Goal: Information Seeking & Learning: Learn about a topic

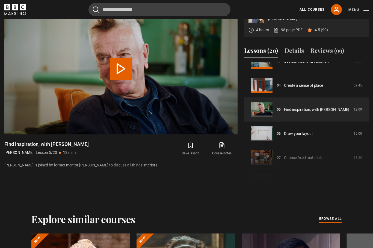
scroll to position [79, 0]
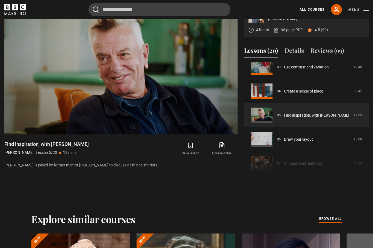
click at [235, 134] on video-js "Video Player is loading. Play Lesson Find inspiration, with [PERSON_NAME] 10s S…" at bounding box center [120, 68] width 233 height 131
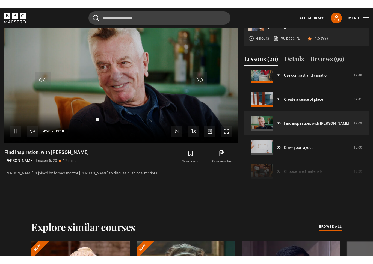
scroll to position [7, 0]
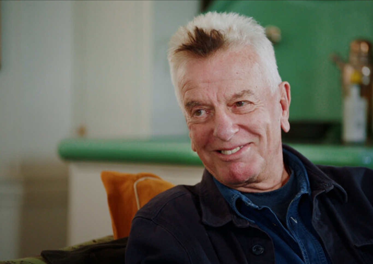
click at [334, 160] on video-js "Video Player is loading. Play Lesson Find inspiration, with [PERSON_NAME] 10s S…" at bounding box center [186, 132] width 373 height 264
click at [347, 180] on video-js "Video Player is loading. Play Lesson Find inspiration, with [PERSON_NAME] 10s S…" at bounding box center [186, 132] width 373 height 264
click at [324, 145] on video-js "Video Player is loading. Play Lesson Find inspiration, with [PERSON_NAME] 10s S…" at bounding box center [186, 132] width 373 height 264
click at [338, 176] on video-js "Video Player is loading. Play Lesson Find inspiration, with [PERSON_NAME] 10s S…" at bounding box center [186, 132] width 373 height 264
click at [345, 175] on video-js "Video Player is loading. Play Lesson Find inspiration, with [PERSON_NAME] 10s S…" at bounding box center [186, 132] width 373 height 264
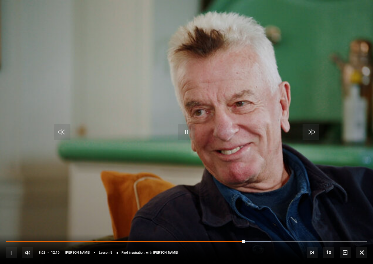
click at [354, 168] on video-js "Video Player is loading. Play Lesson Find inspiration, with [PERSON_NAME] 10s S…" at bounding box center [186, 132] width 373 height 264
click at [347, 171] on video-js "Video Player is loading. Play Lesson Find inspiration, with [PERSON_NAME] 10s S…" at bounding box center [186, 132] width 373 height 264
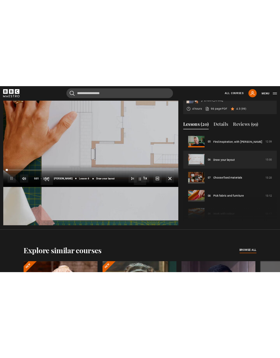
scroll to position [7, 0]
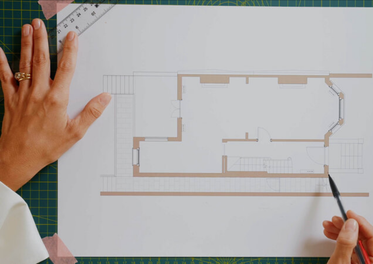
click at [343, 162] on video-js "Video Player is loading. Play Lesson Draw your layout 10s Skip Back 10 seconds …" at bounding box center [186, 132] width 373 height 264
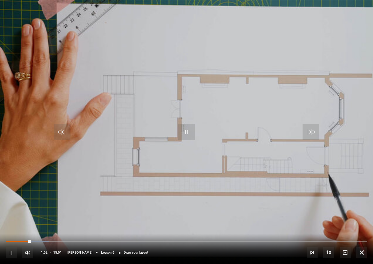
click at [345, 215] on video-js "Video Player is loading. Play Lesson Draw your layout 10s Skip Back 10 seconds …" at bounding box center [186, 132] width 373 height 264
click at [366, 220] on video-js "Video Player is loading. Play Lesson Draw your layout 10s Skip Back 10 seconds …" at bounding box center [186, 132] width 373 height 264
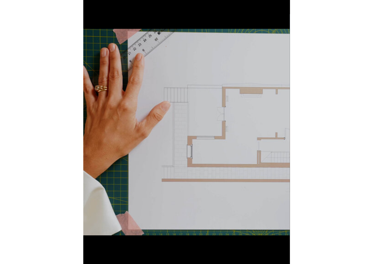
scroll to position [0, 0]
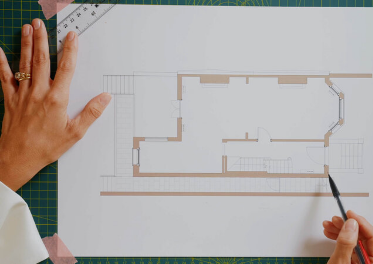
click at [373, 167] on video-js "Video Player is loading. Play Lesson Draw your layout 10s Skip Back 10 seconds …" at bounding box center [186, 132] width 373 height 264
